Goal: Task Accomplishment & Management: Use online tool/utility

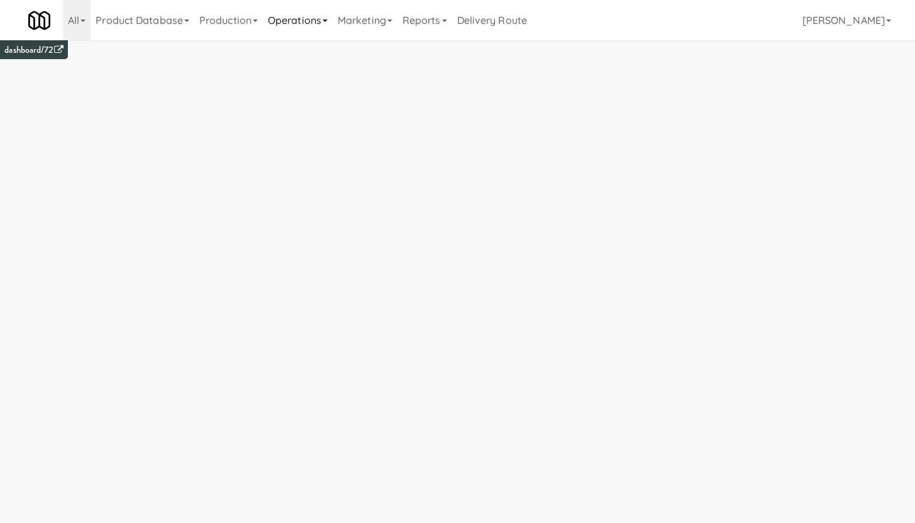
click at [291, 26] on link "Operations" at bounding box center [298, 20] width 70 height 40
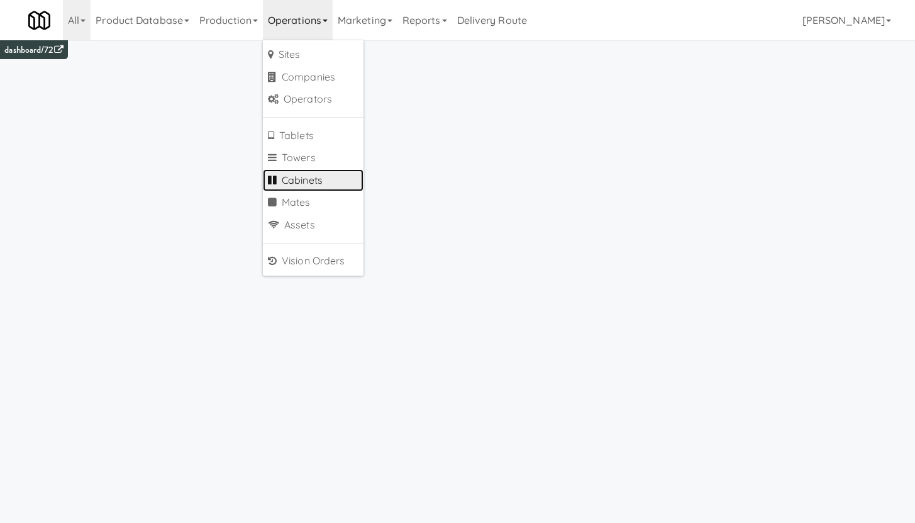
click at [335, 181] on link "Cabinets" at bounding box center [313, 180] width 101 height 23
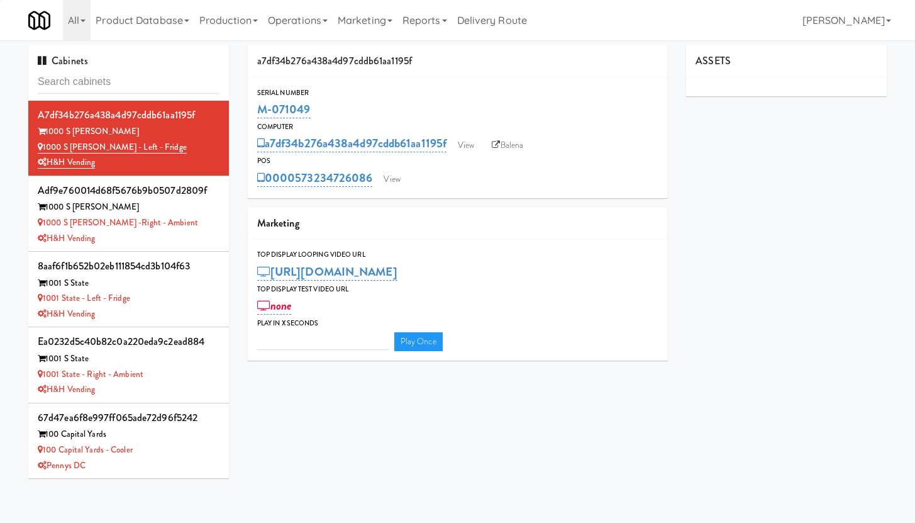
type input "3"
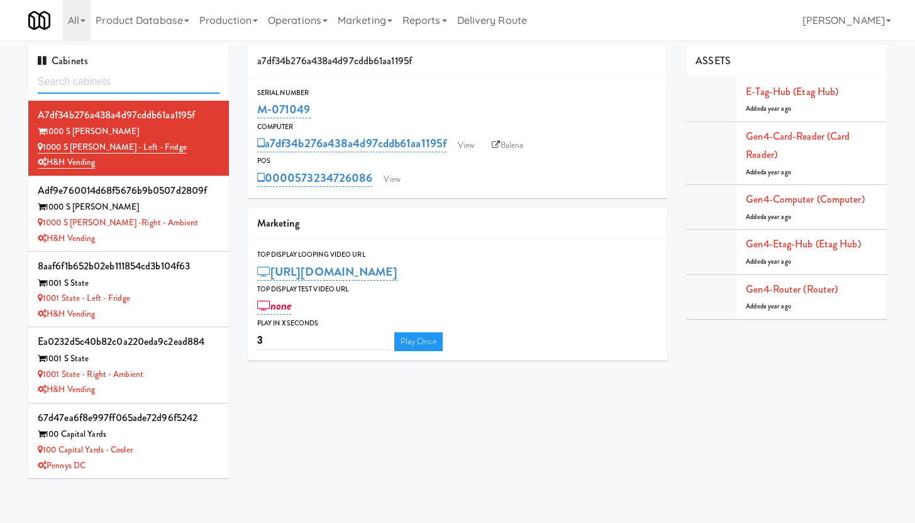
click at [57, 82] on input "text" at bounding box center [129, 81] width 182 height 23
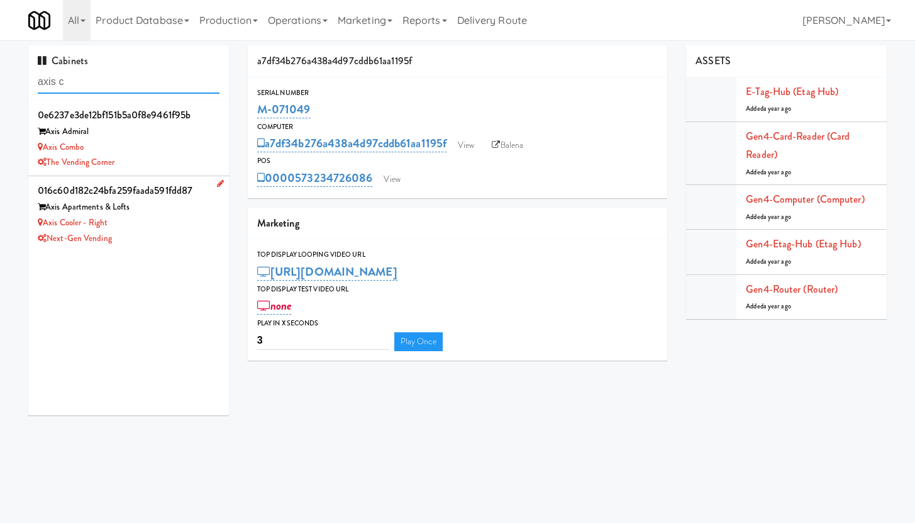
type input "axis c"
click at [125, 225] on div "Axis Cooler - Right" at bounding box center [129, 223] width 182 height 16
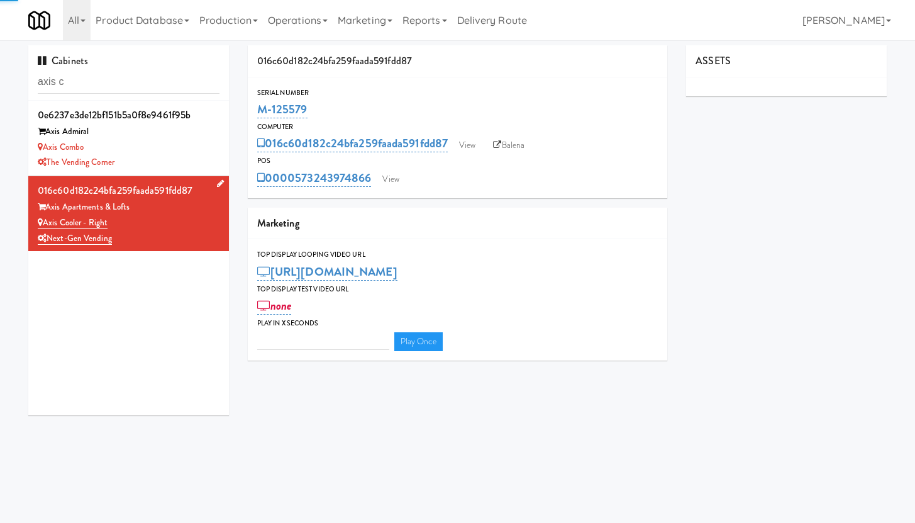
type input "3"
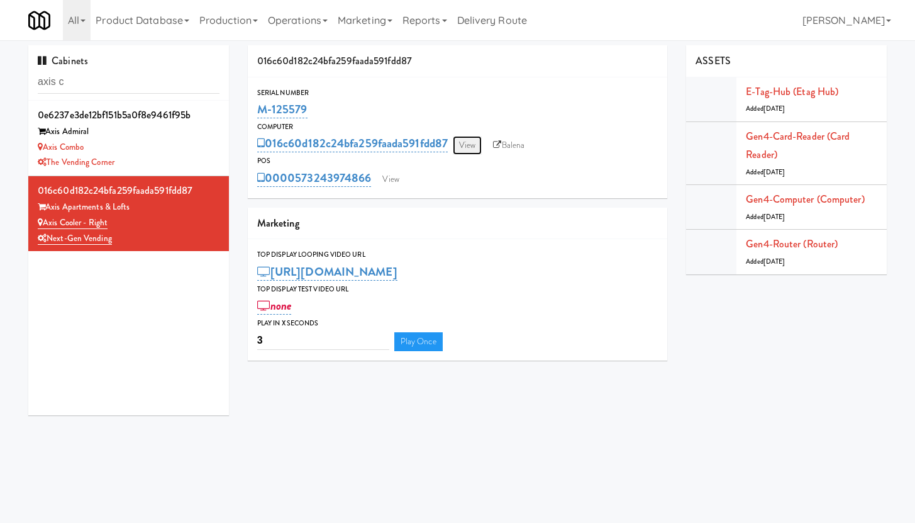
click at [469, 147] on link "View" at bounding box center [467, 145] width 29 height 19
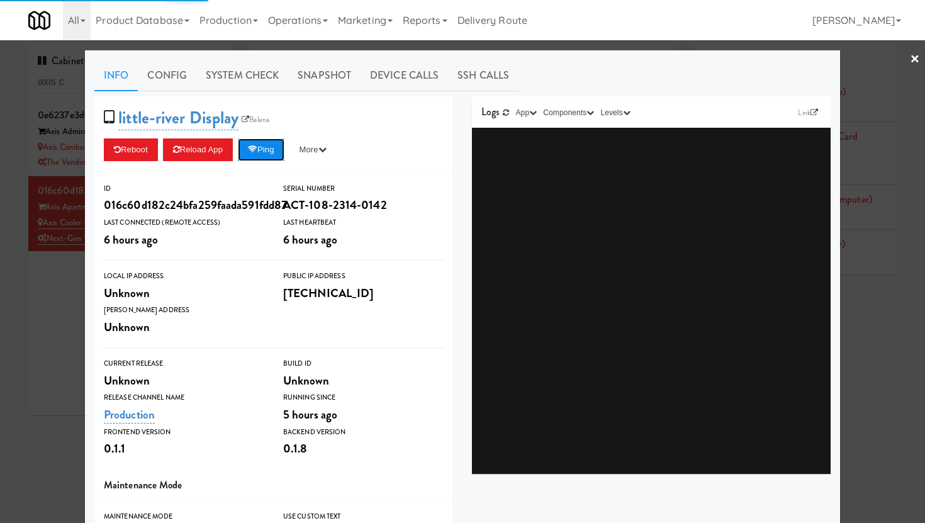
click at [270, 149] on button "Ping" at bounding box center [261, 149] width 47 height 23
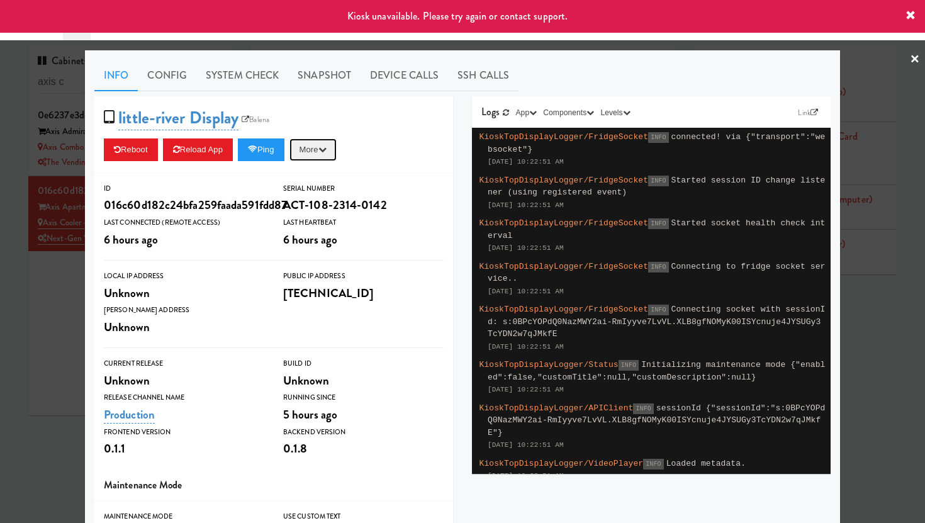
click at [321, 150] on button "More" at bounding box center [312, 149] width 47 height 23
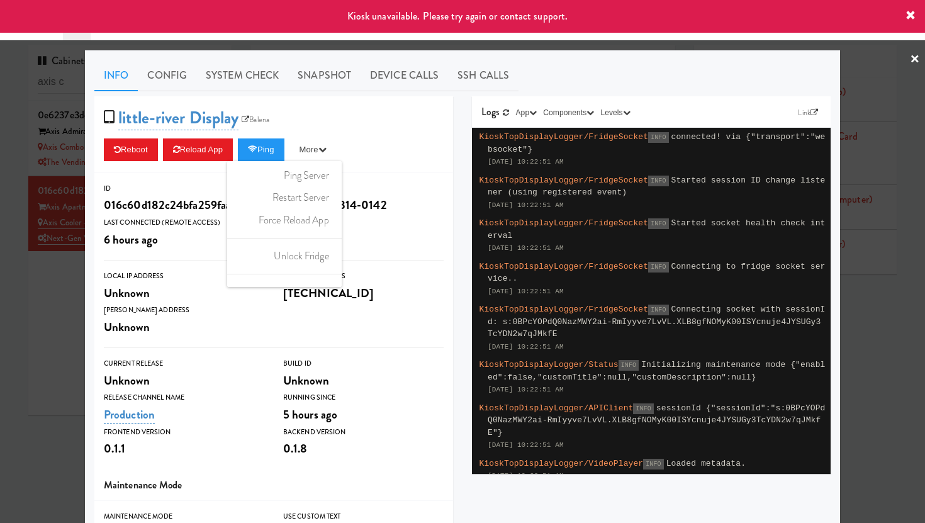
click at [386, 131] on div "little-river Display Balena Reboot Reload App Ping More Ping Server Restart Ser…" at bounding box center [273, 134] width 359 height 77
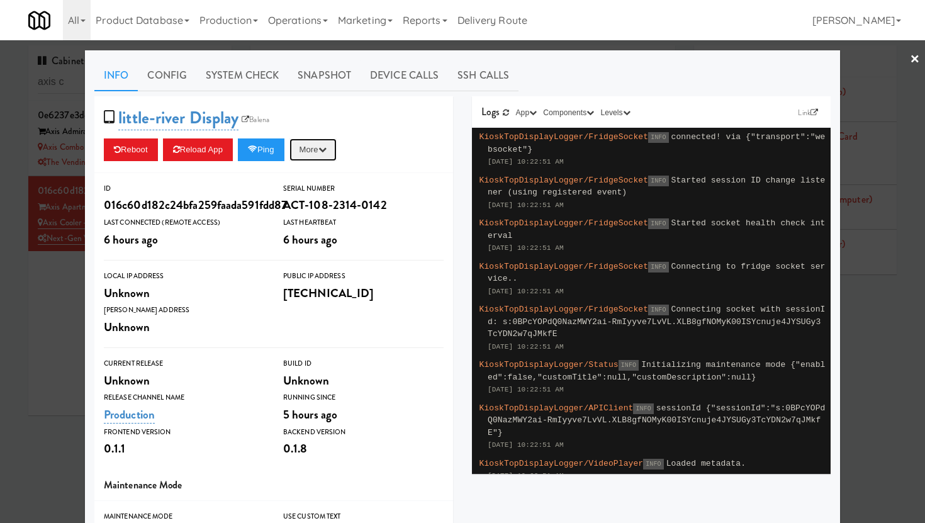
click at [320, 152] on button "More" at bounding box center [312, 149] width 47 height 23
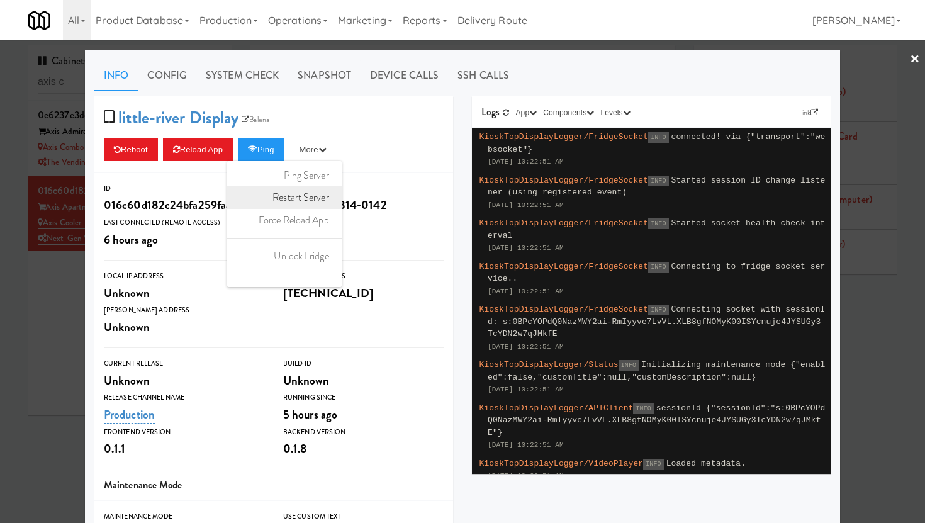
click at [311, 203] on link "Restart Server" at bounding box center [284, 197] width 114 height 23
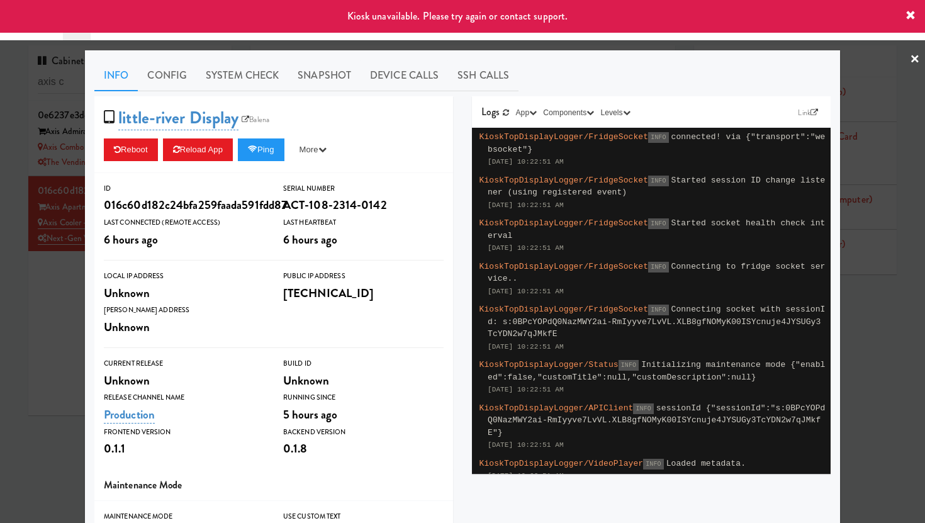
click at [909, 57] on link "×" at bounding box center [914, 59] width 10 height 39
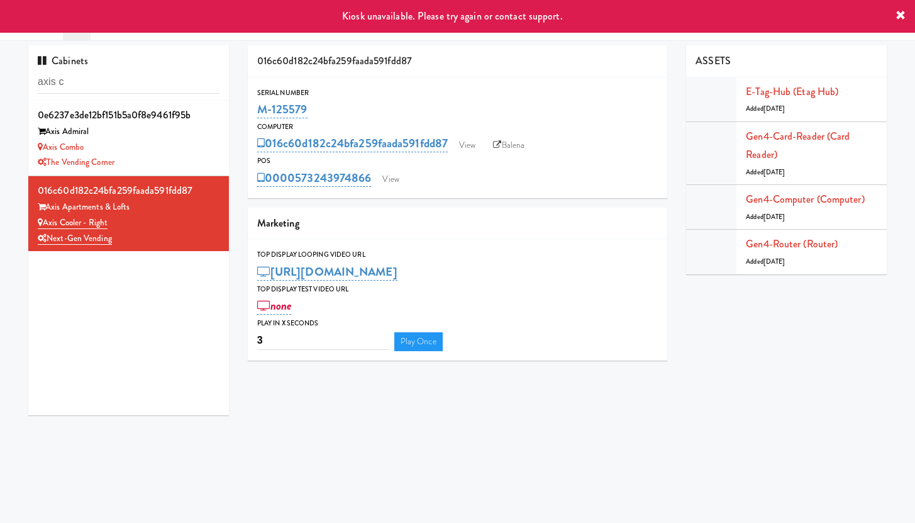
click at [900, 16] on icon at bounding box center [901, 16] width 10 height 10
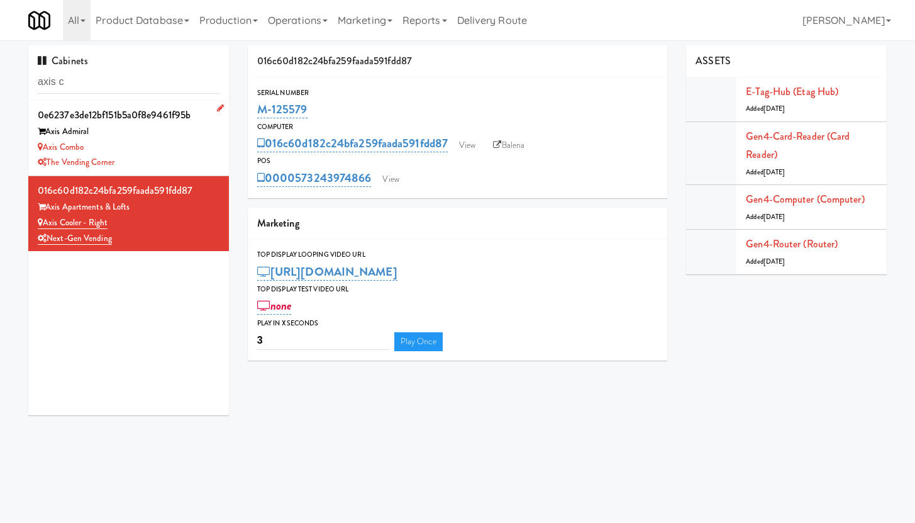
click at [182, 128] on div "Axis Admiral" at bounding box center [129, 132] width 182 height 16
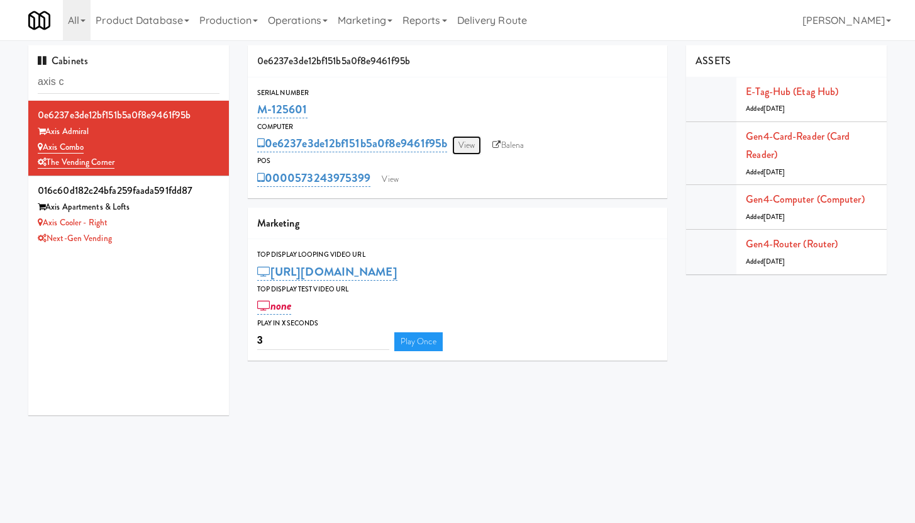
click at [472, 144] on link "View" at bounding box center [466, 145] width 29 height 19
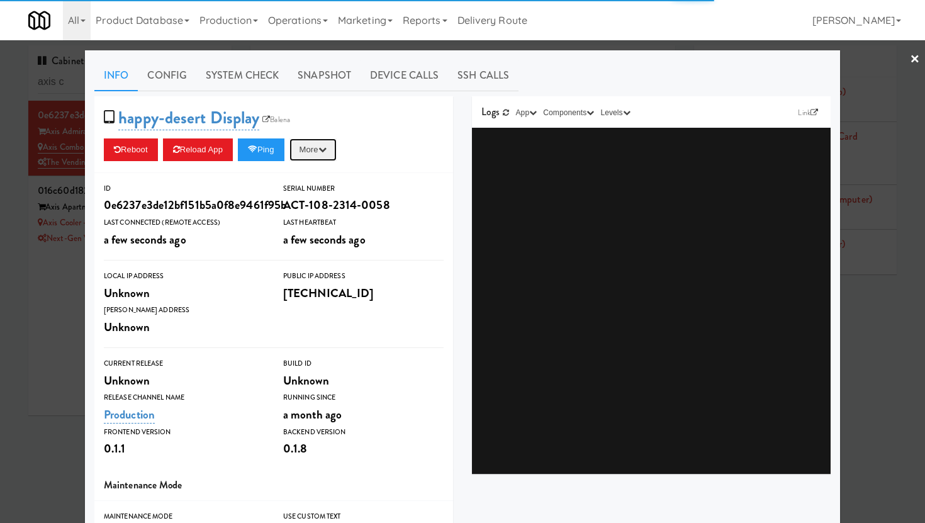
click at [317, 148] on button "More" at bounding box center [312, 149] width 47 height 23
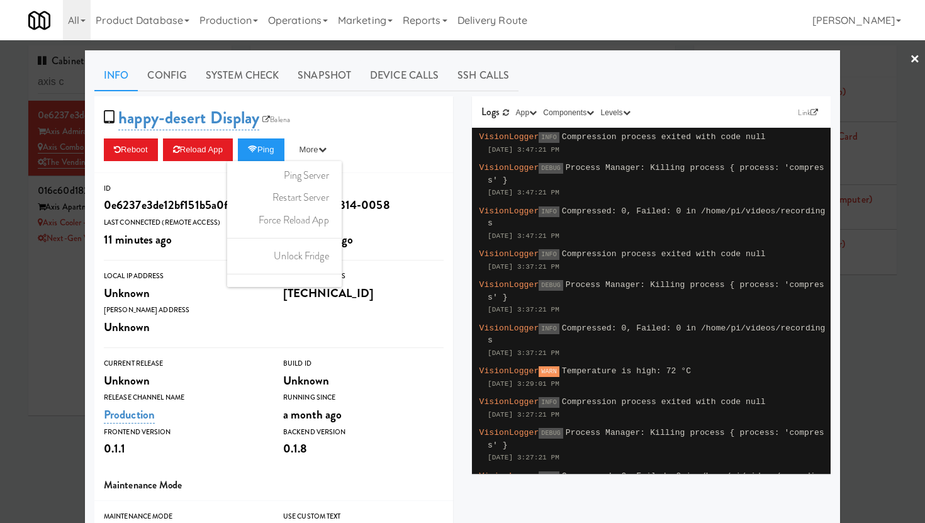
click at [367, 114] on div "happy-desert Display Balena Reboot Reload App Ping More Ping Server Restart Ser…" at bounding box center [273, 134] width 359 height 77
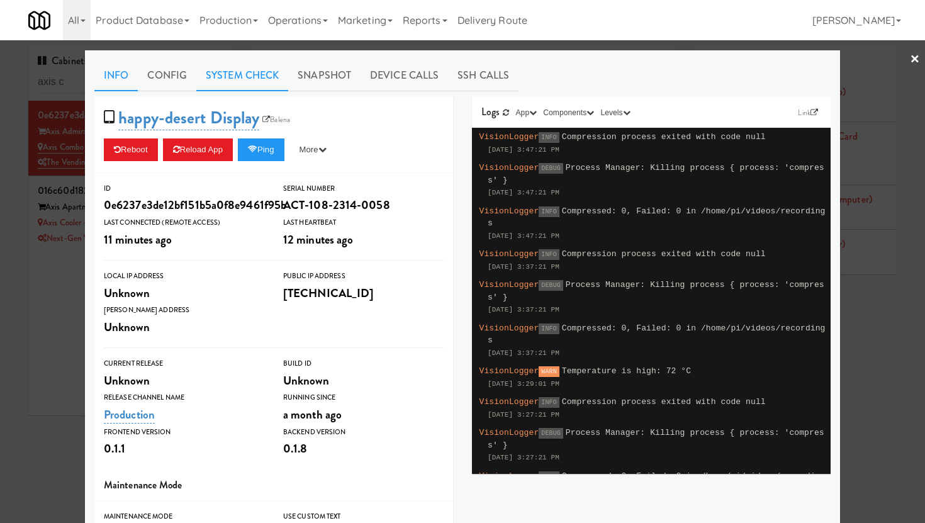
click at [245, 74] on link "System Check" at bounding box center [242, 75] width 92 height 31
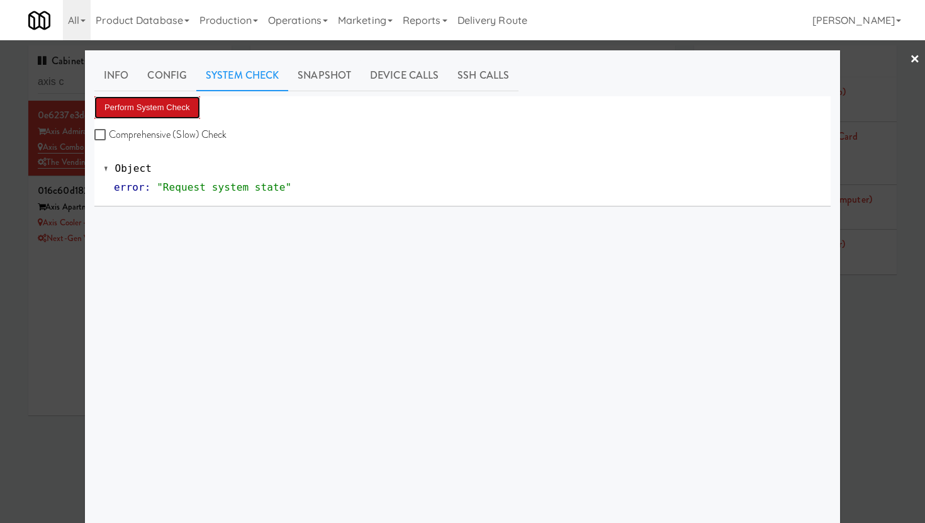
click at [141, 107] on button "Perform System Check" at bounding box center [147, 107] width 106 height 23
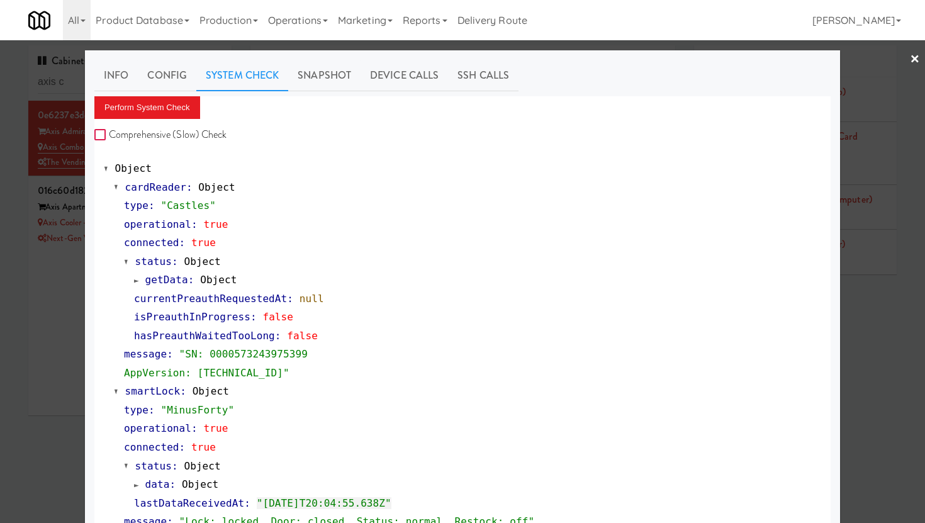
click at [94, 136] on input "Comprehensive (Slow) Check" at bounding box center [101, 135] width 14 height 10
checkbox input "true"
click at [129, 113] on button "Perform System Check" at bounding box center [147, 107] width 106 height 23
click at [111, 77] on link "Info" at bounding box center [115, 75] width 43 height 31
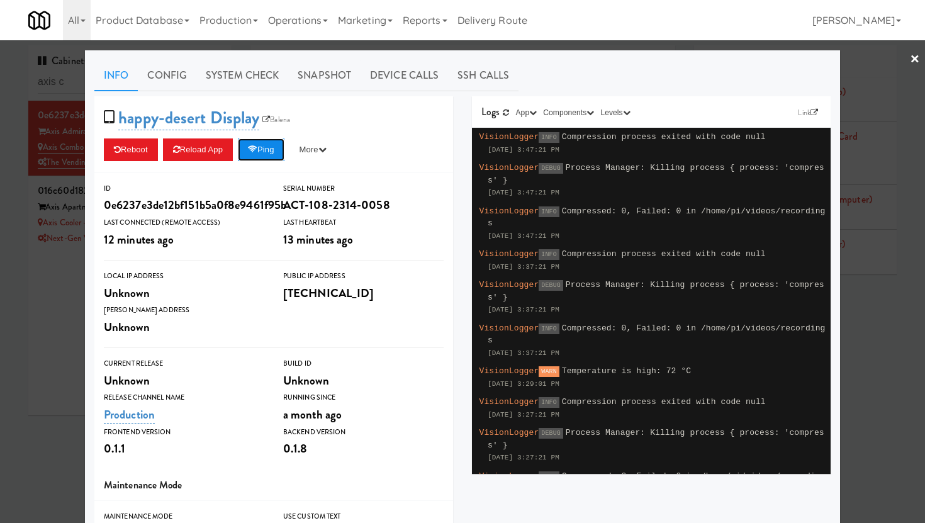
click at [252, 147] on icon at bounding box center [252, 149] width 9 height 8
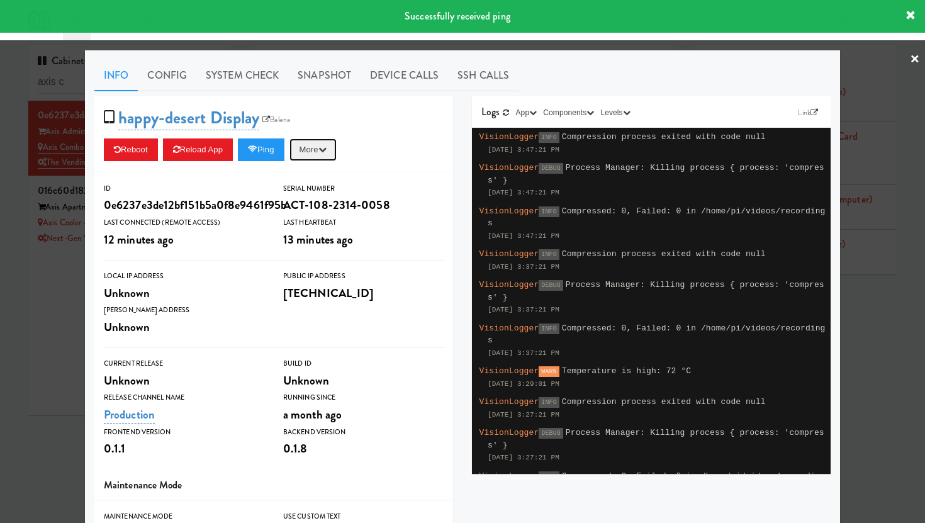
click at [319, 154] on button "More" at bounding box center [312, 149] width 47 height 23
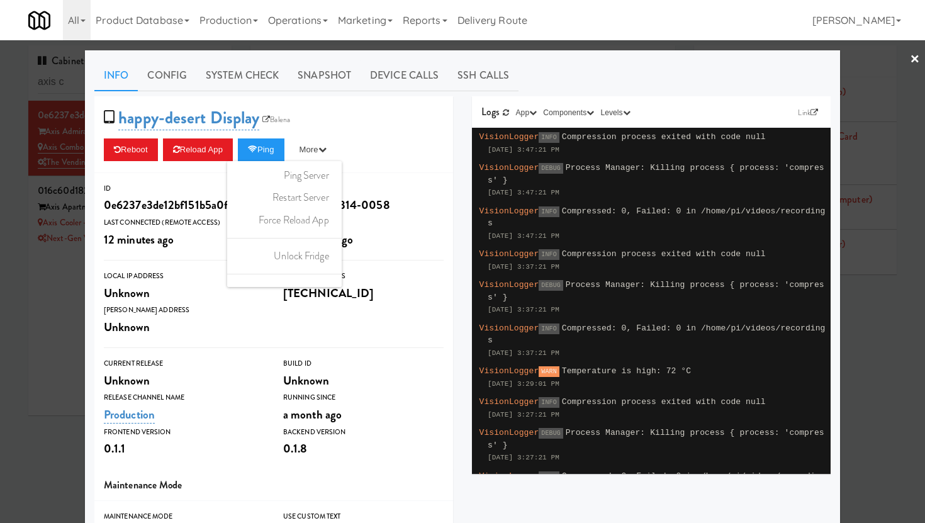
click at [404, 114] on div "happy-desert Display Balena Reboot Reload App Ping More Ping Server Restart Ser…" at bounding box center [273, 134] width 359 height 77
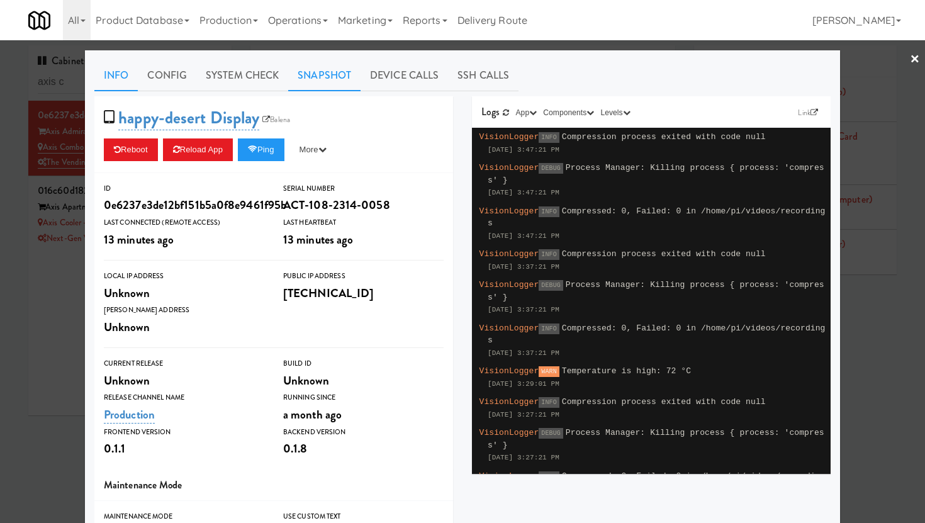
click at [311, 76] on link "Snapshot" at bounding box center [324, 75] width 72 height 31
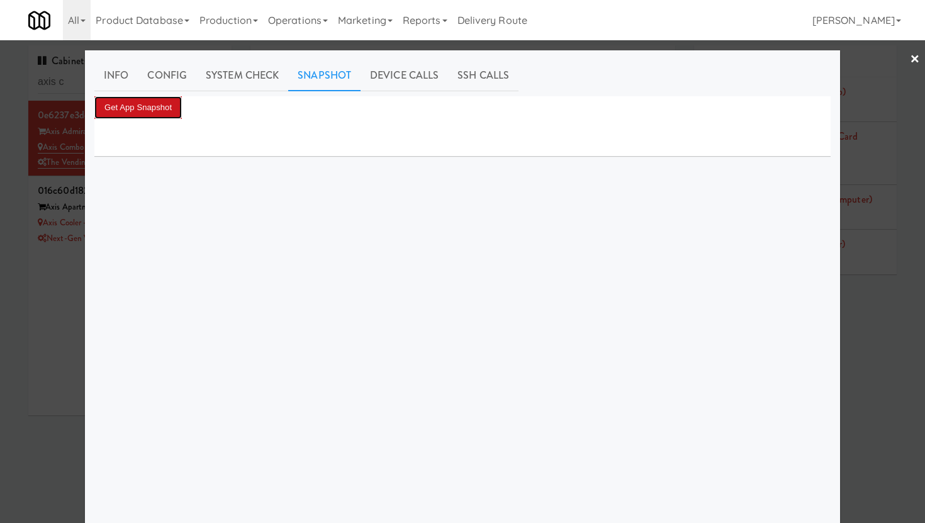
click at [136, 112] on button "Get App Snapshot" at bounding box center [137, 107] width 87 height 23
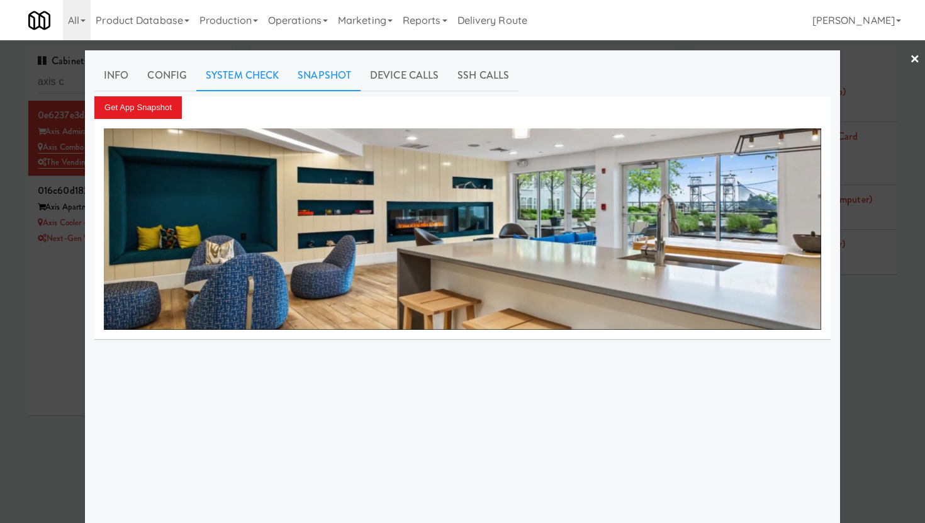
click at [220, 71] on link "System Check" at bounding box center [242, 75] width 92 height 31
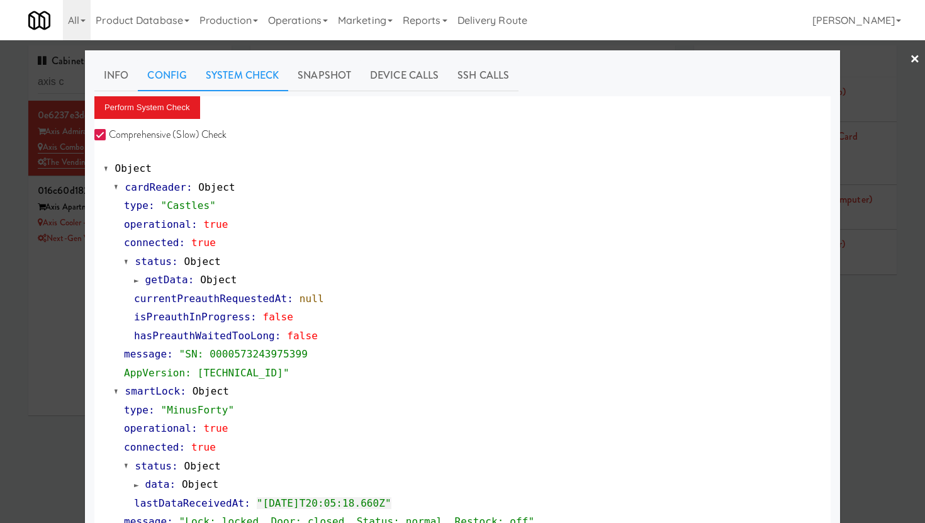
click at [169, 75] on link "Config" at bounding box center [167, 75] width 58 height 31
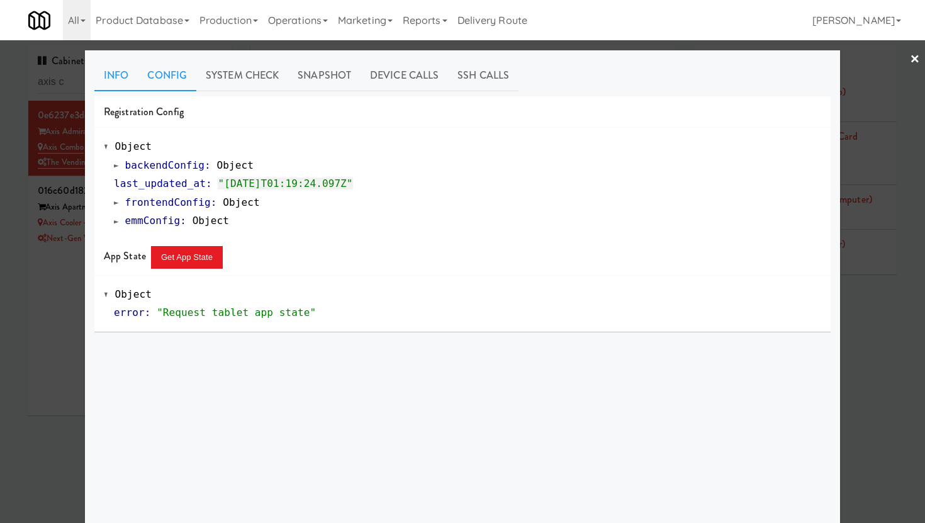
click at [110, 78] on link "Info" at bounding box center [115, 75] width 43 height 31
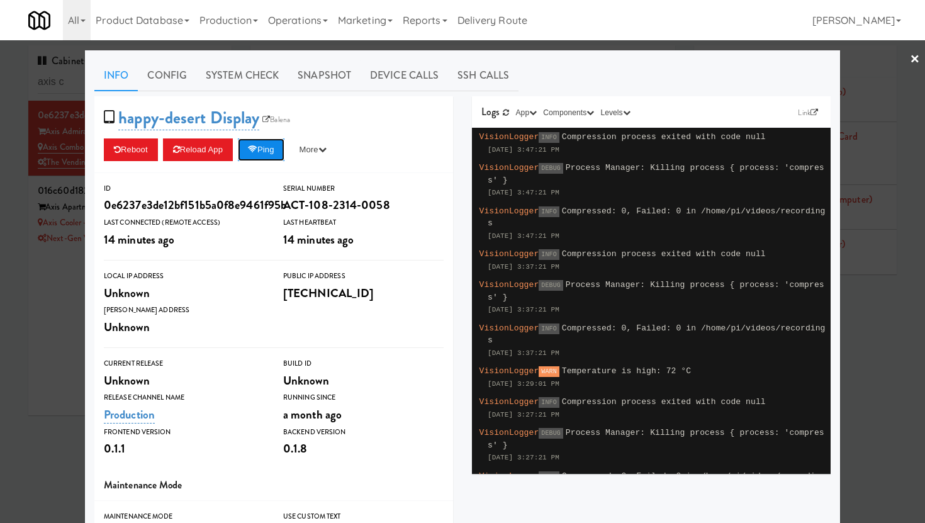
click at [260, 152] on button "Ping" at bounding box center [261, 149] width 47 height 23
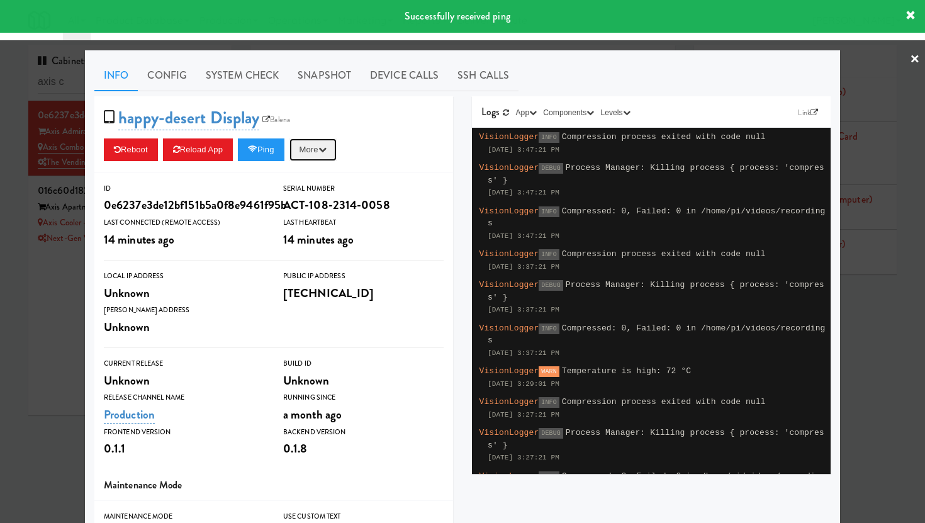
click at [325, 156] on button "More" at bounding box center [312, 149] width 47 height 23
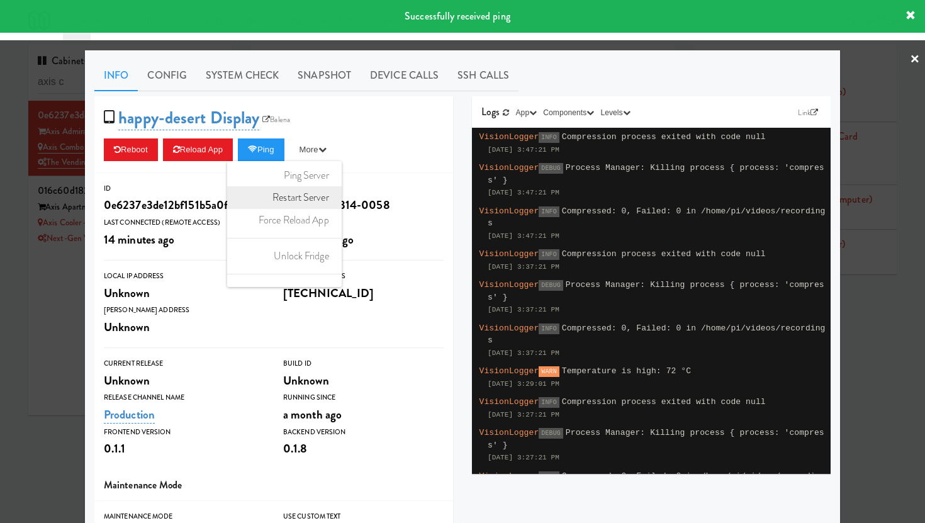
click at [309, 196] on link "Restart Server" at bounding box center [284, 197] width 114 height 23
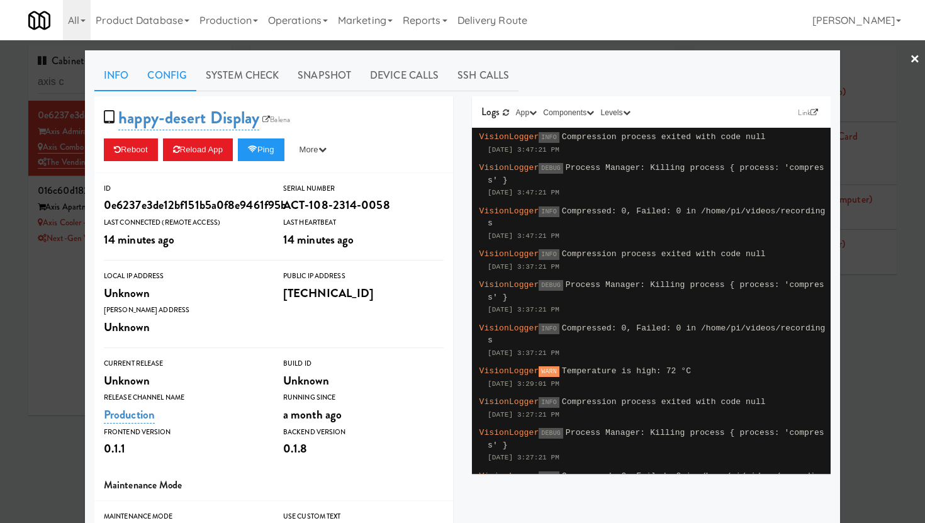
click at [166, 80] on link "Config" at bounding box center [167, 75] width 58 height 31
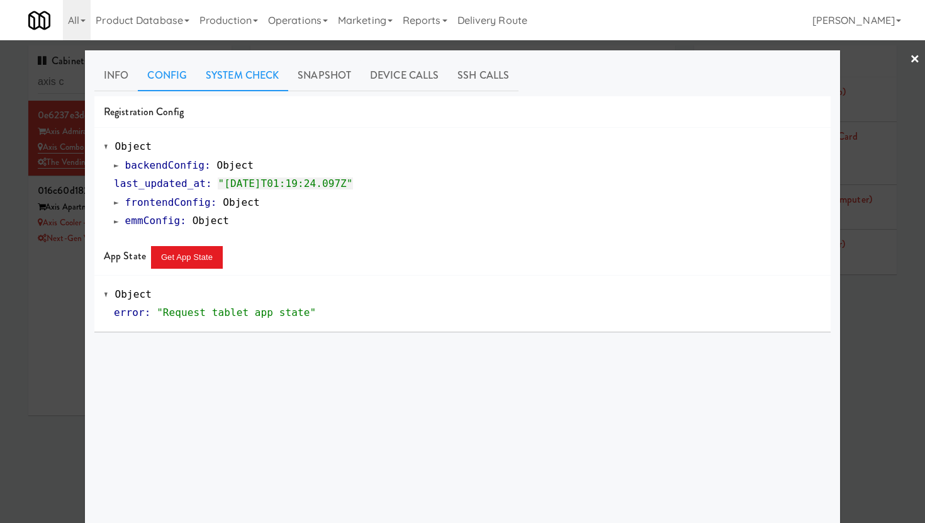
click at [238, 81] on link "System Check" at bounding box center [242, 75] width 92 height 31
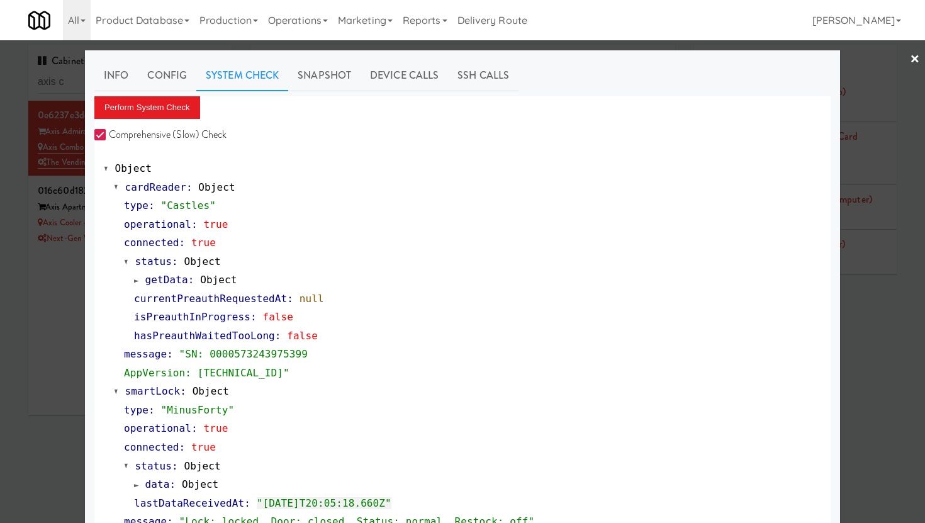
click at [96, 133] on input "Comprehensive (Slow) Check" at bounding box center [101, 135] width 14 height 10
checkbox input "false"
click at [909, 58] on link "×" at bounding box center [914, 59] width 10 height 39
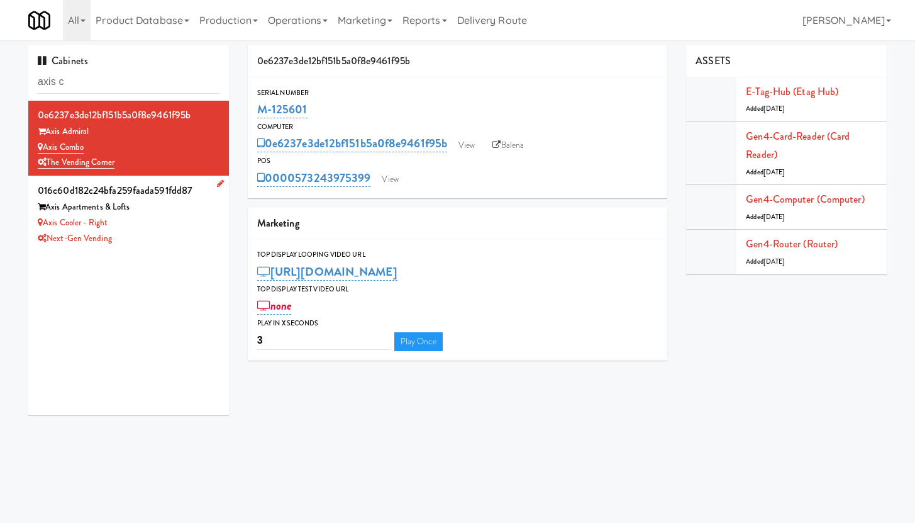
click at [162, 228] on div "Axis Cooler - Right" at bounding box center [129, 223] width 182 height 16
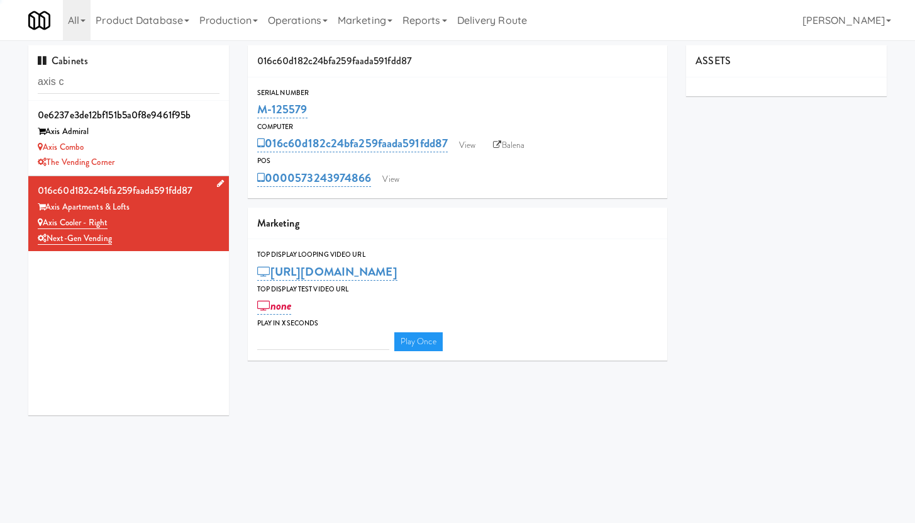
type input "3"
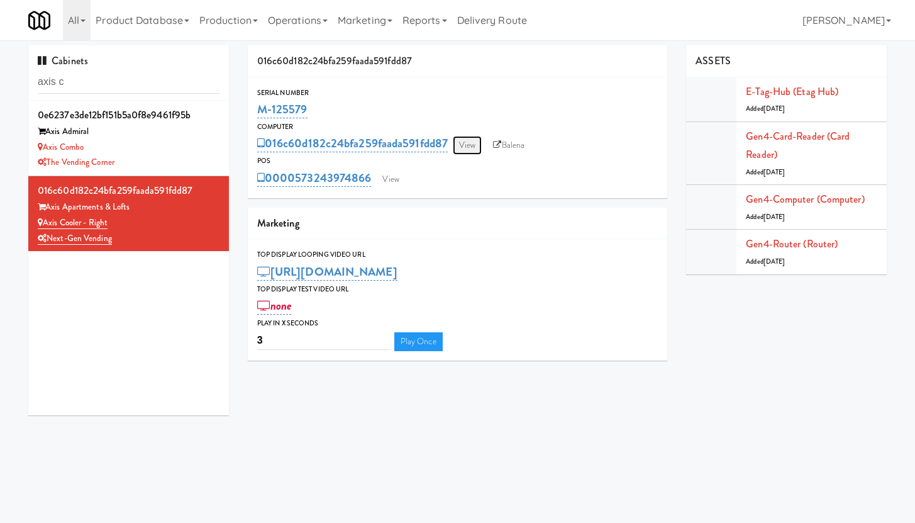
click at [471, 147] on link "View" at bounding box center [467, 145] width 29 height 19
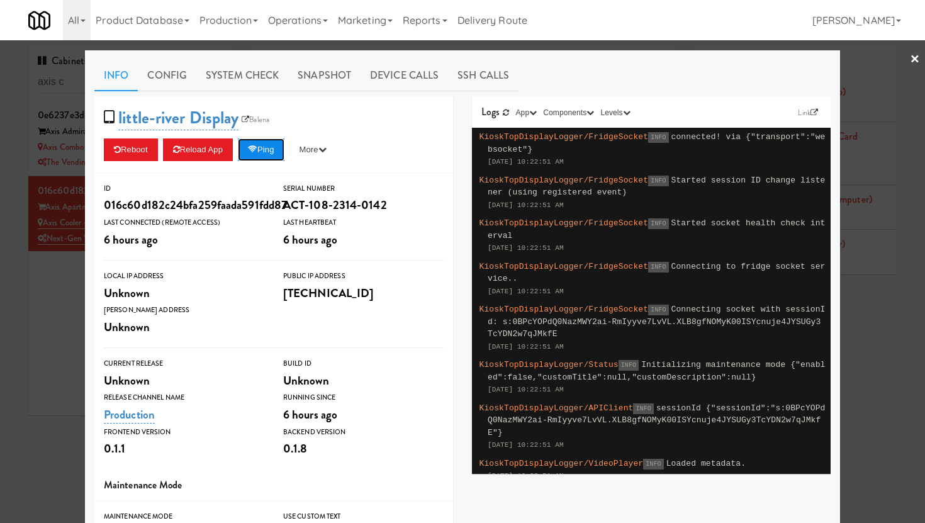
click at [270, 147] on button "Ping" at bounding box center [261, 149] width 47 height 23
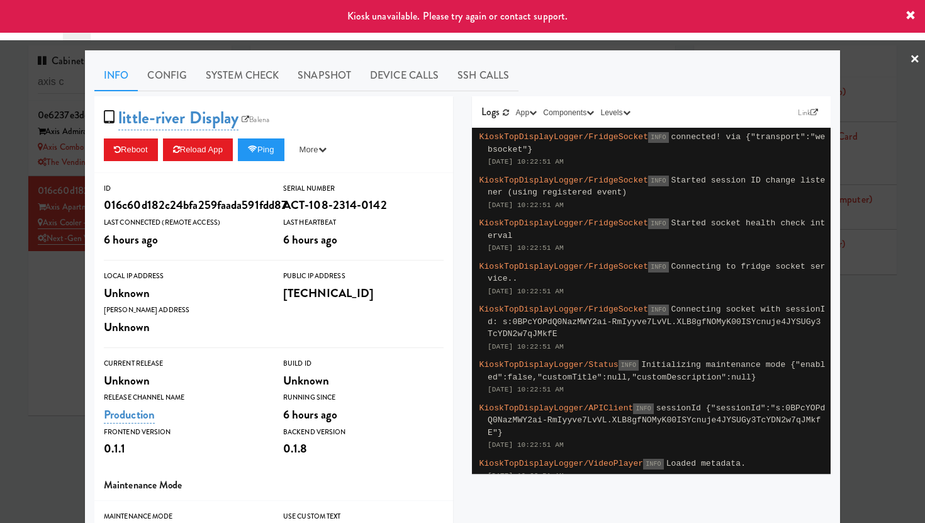
click at [367, 121] on div "little-river Display Balena Reboot Reload App Ping More Ping Server Restart Ser…" at bounding box center [273, 134] width 359 height 77
click at [309, 151] on button "More" at bounding box center [312, 149] width 47 height 23
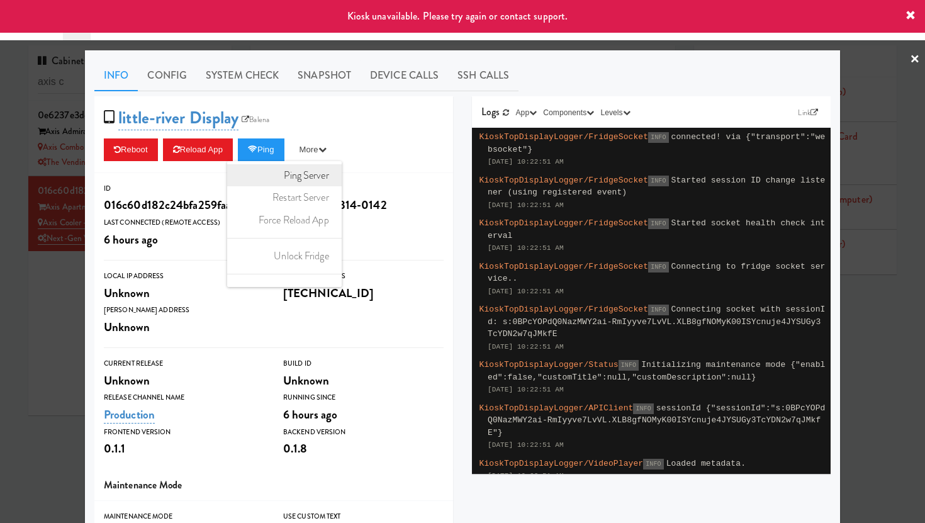
click at [301, 177] on link "Ping Server" at bounding box center [284, 175] width 114 height 23
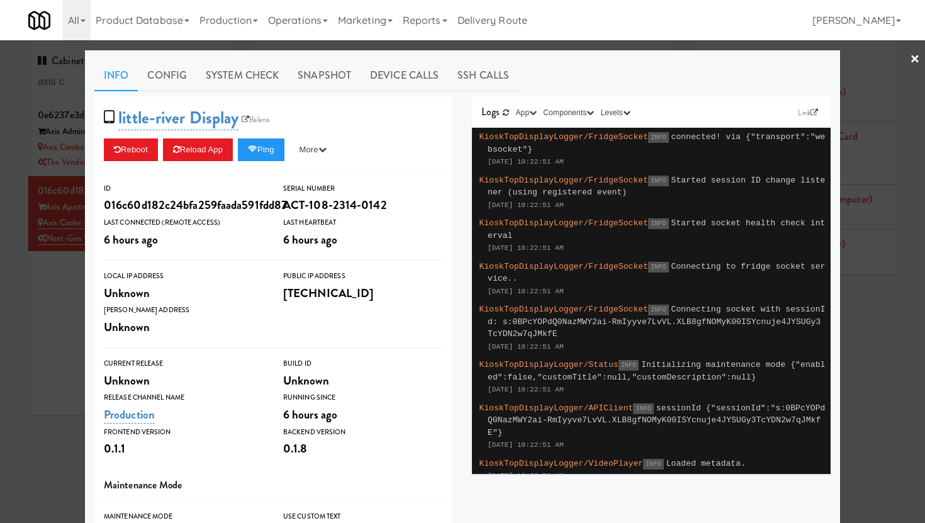
click at [377, 125] on div "little-river Display Balena Reboot Reload App Ping More Ping Server Restart Ser…" at bounding box center [273, 134] width 359 height 77
click at [222, 81] on link "System Check" at bounding box center [242, 75] width 92 height 31
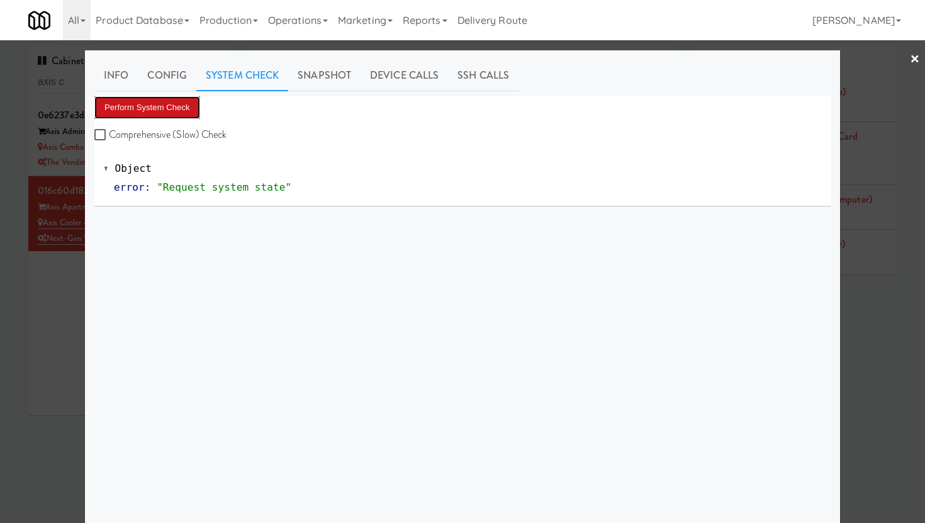
click at [131, 105] on button "Perform System Check" at bounding box center [147, 107] width 106 height 23
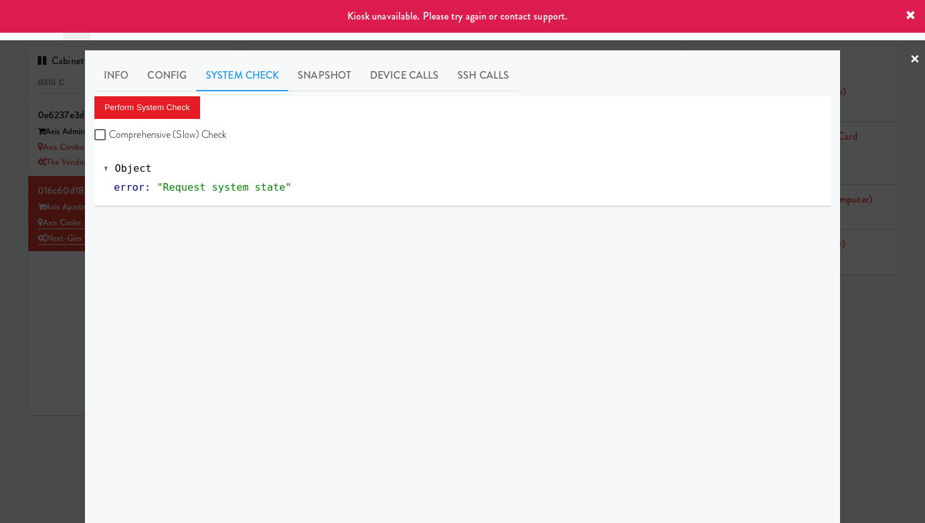
click at [913, 14] on icon at bounding box center [910, 16] width 10 height 10
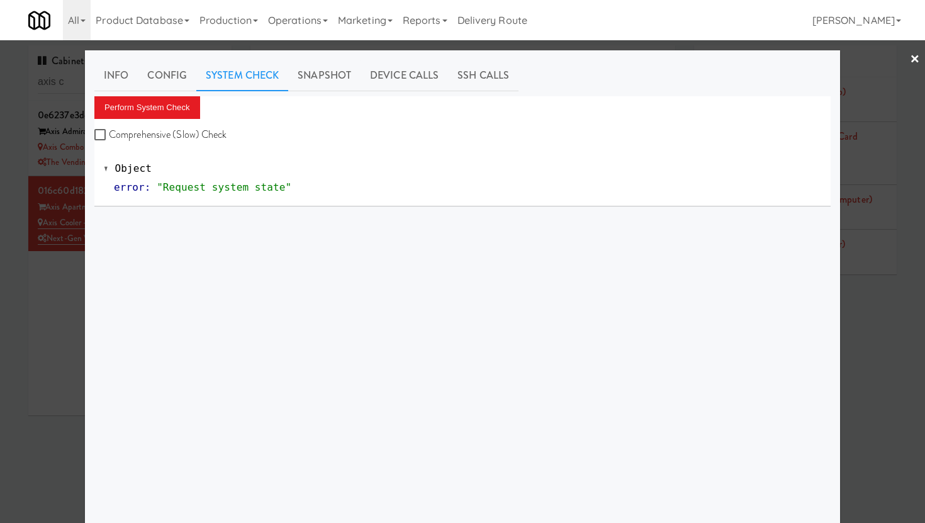
click at [909, 60] on link "×" at bounding box center [914, 59] width 10 height 39
